Goal: Information Seeking & Learning: Learn about a topic

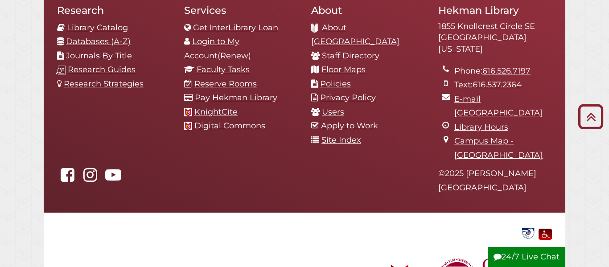
scroll to position [966, 0]
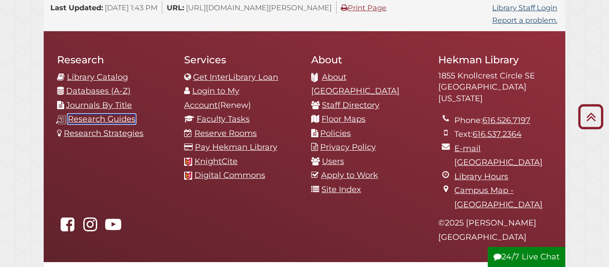
click at [95, 114] on link "Research Guides" at bounding box center [102, 119] width 68 height 10
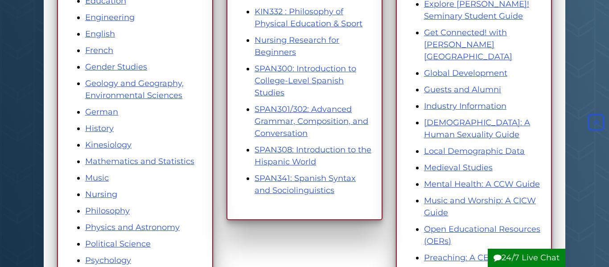
scroll to position [425, 0]
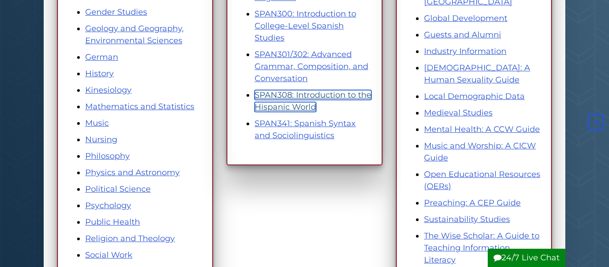
click at [323, 97] on link "SPAN308: Introduction to the Hispanic World" at bounding box center [313, 101] width 117 height 22
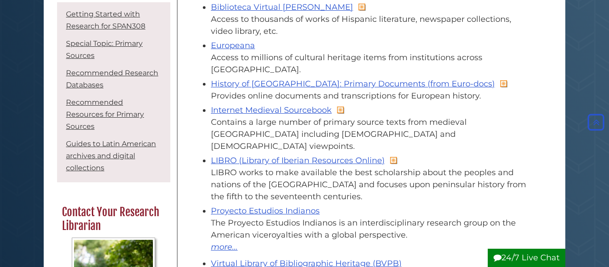
scroll to position [848, 0]
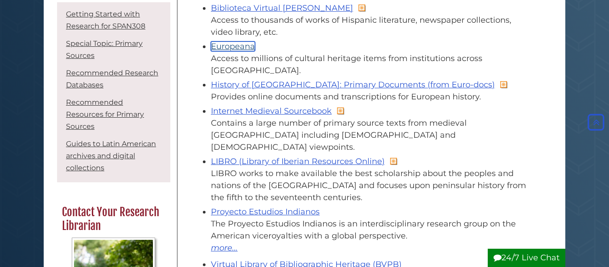
click at [244, 42] on link "Europeana" at bounding box center [233, 46] width 44 height 10
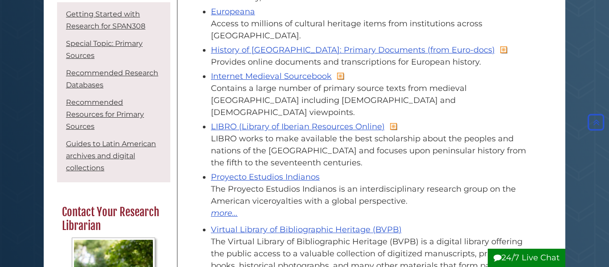
scroll to position [848, 0]
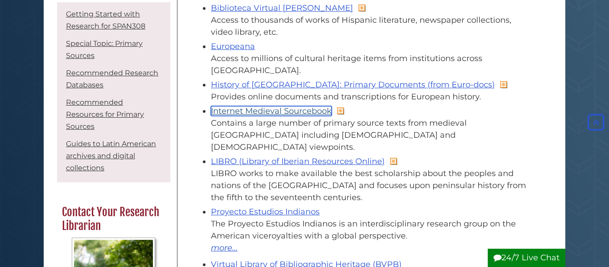
click at [296, 106] on link "Internet Medieval Sourcebook" at bounding box center [271, 111] width 121 height 10
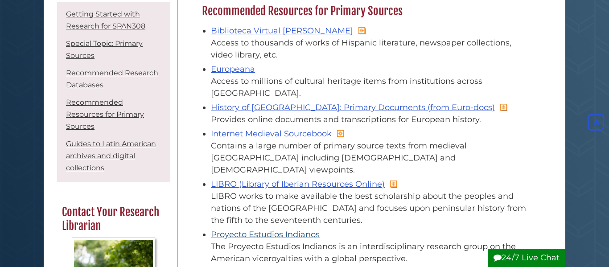
scroll to position [824, 0]
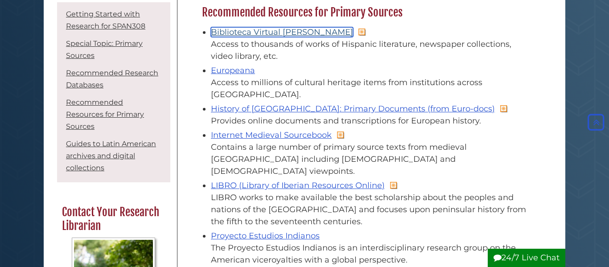
click at [334, 27] on link "Biblioteca Virtual Miguel de Cervantes" at bounding box center [282, 32] width 142 height 10
